Goal: Transaction & Acquisition: Purchase product/service

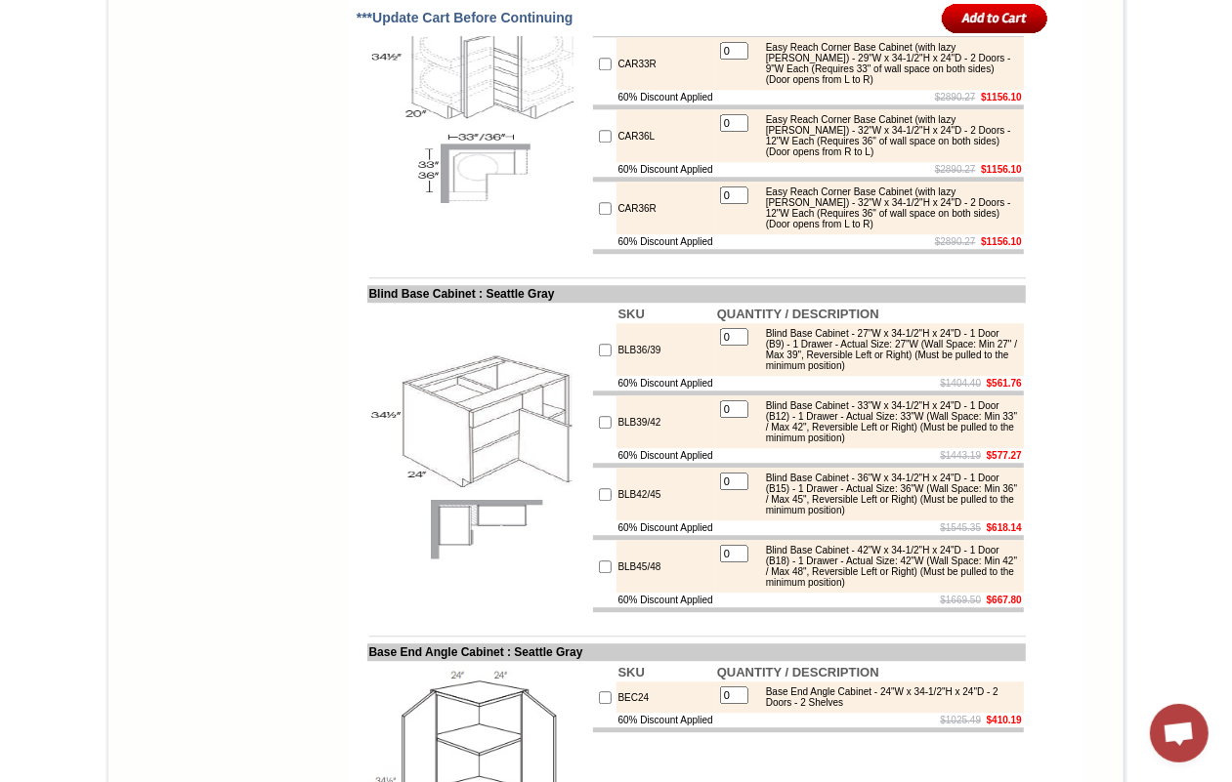
scroll to position [8343, 0]
drag, startPoint x: 972, startPoint y: 538, endPoint x: 985, endPoint y: 543, distance: 13.6
click at [985, 85] on div "Easy Reach Corner Base Cabinet (with lazy [PERSON_NAME]) - 29"W x 34-1/2"H x 24…" at bounding box center [887, 63] width 263 height 43
copy div "(Door opens from L to R)"
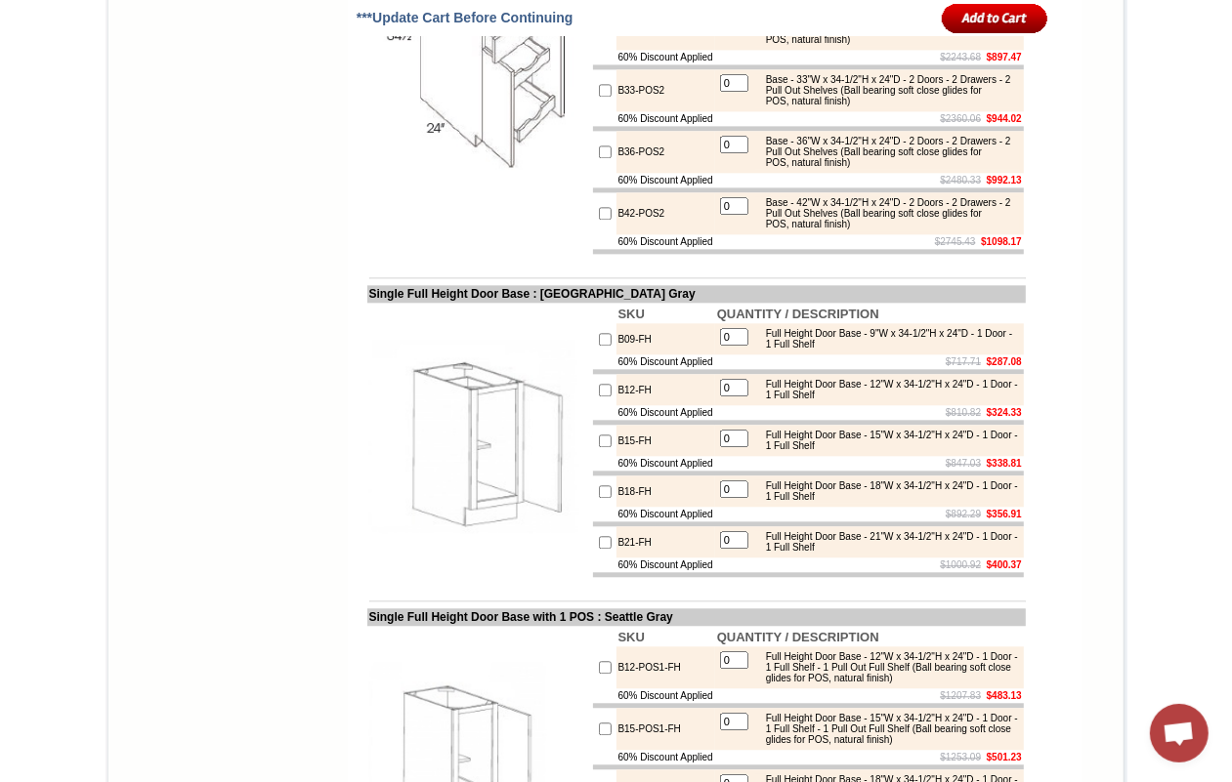
scroll to position [2913, 0]
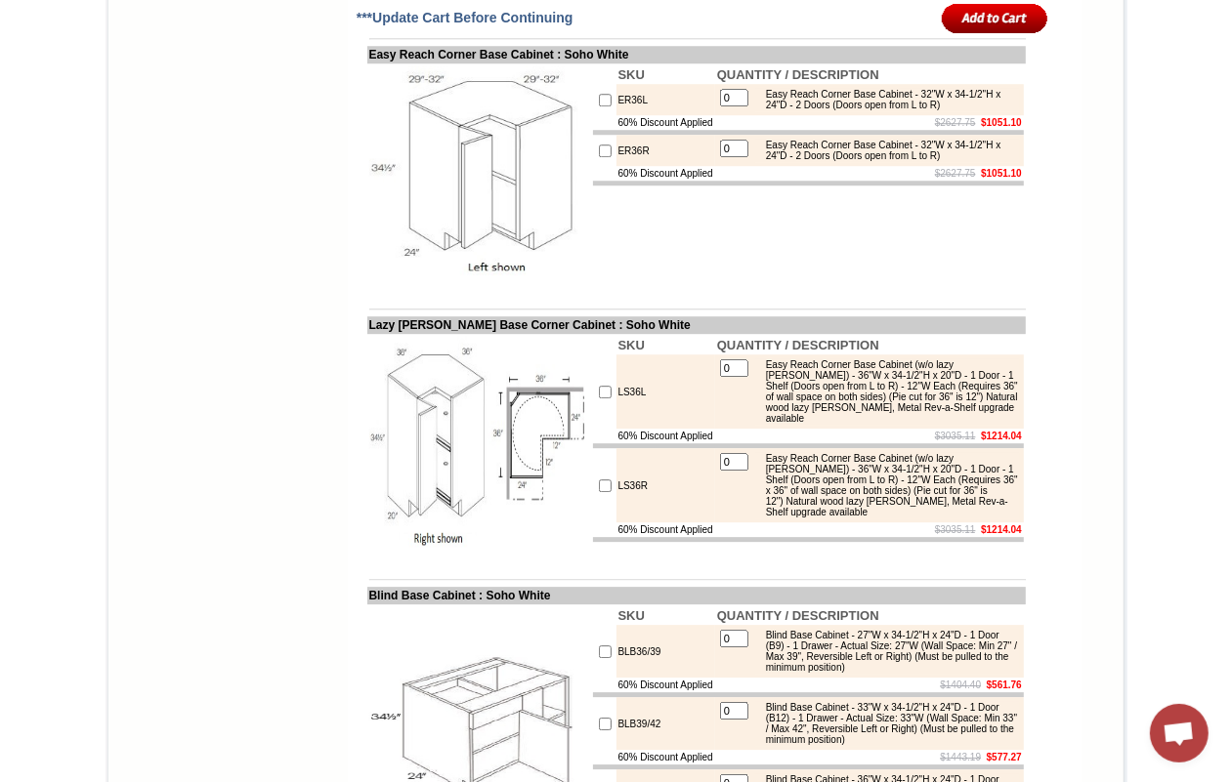
scroll to position [8730, 0]
